Goal: Task Accomplishment & Management: Use online tool/utility

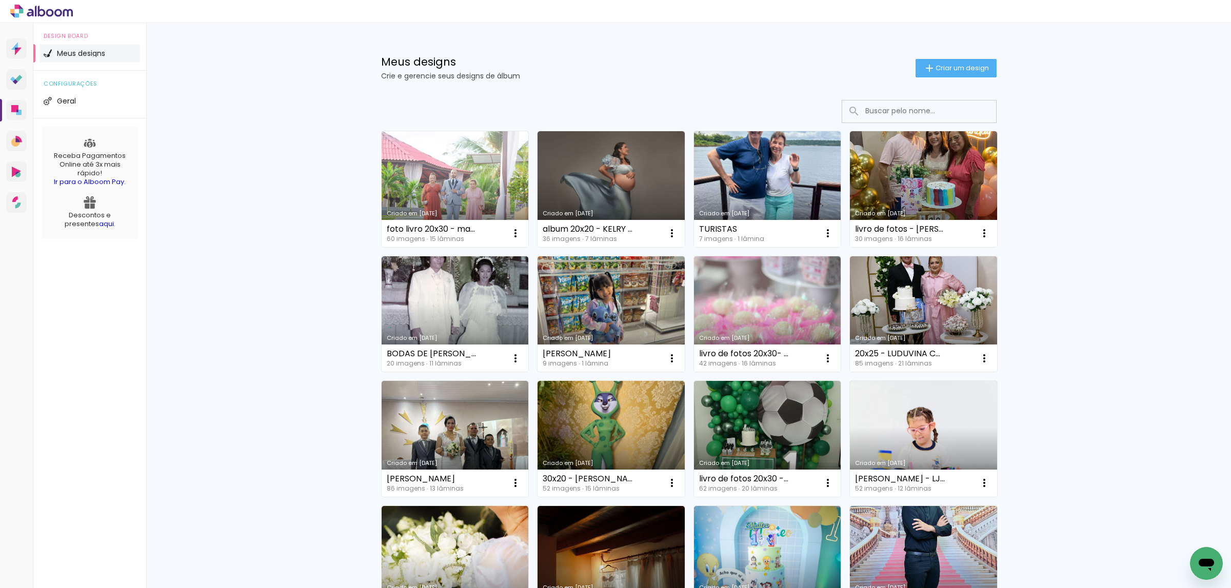
click at [457, 432] on link "Criado em [DATE]" at bounding box center [455, 439] width 147 height 116
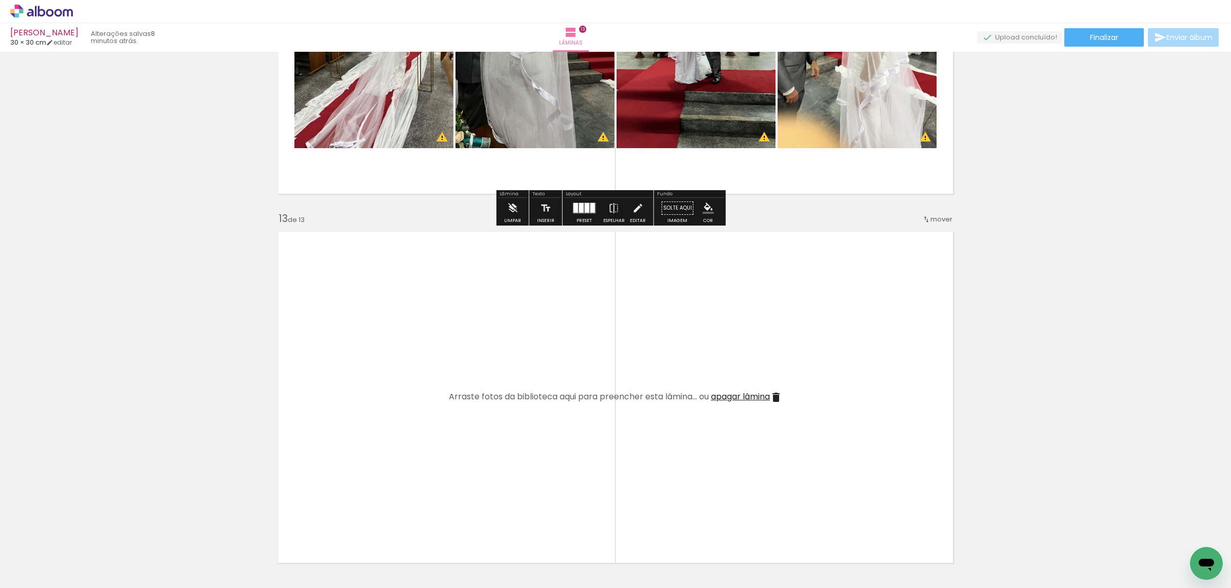
scroll to position [4232, 0]
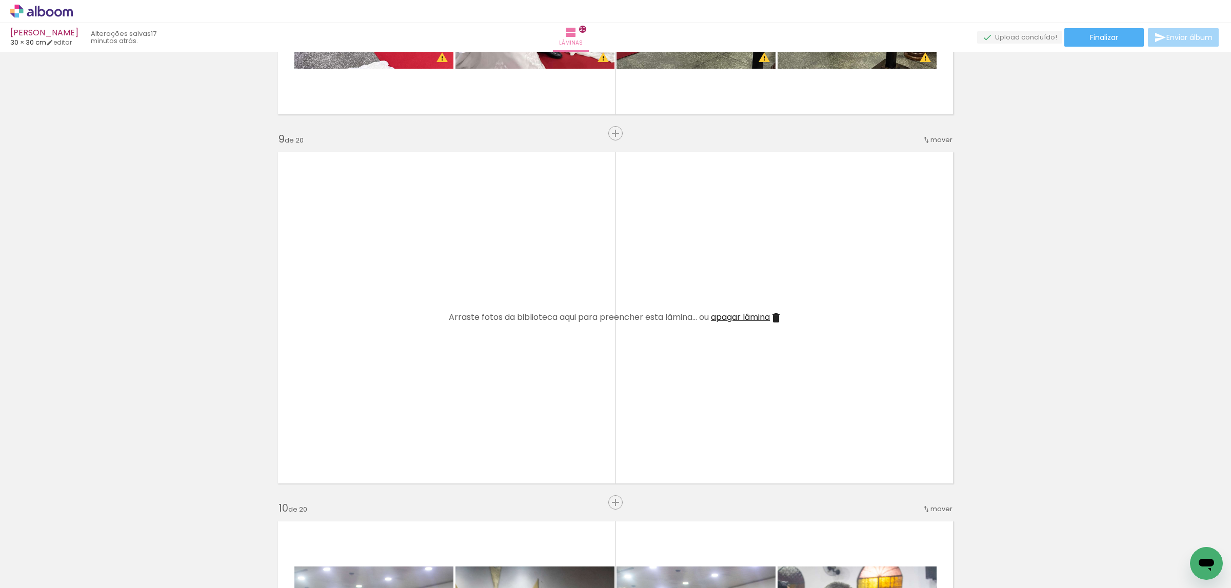
scroll to position [2750, 0]
